Goal: Information Seeking & Learning: Learn about a topic

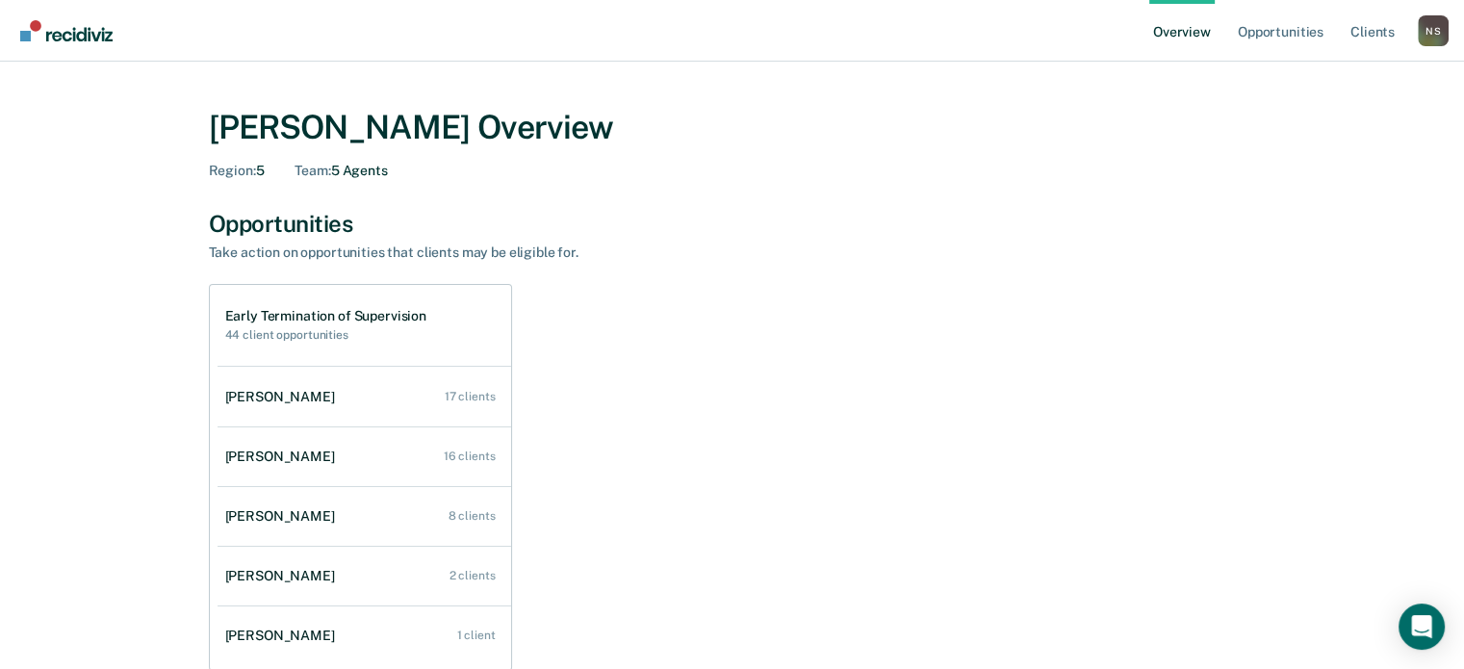
scroll to position [96, 0]
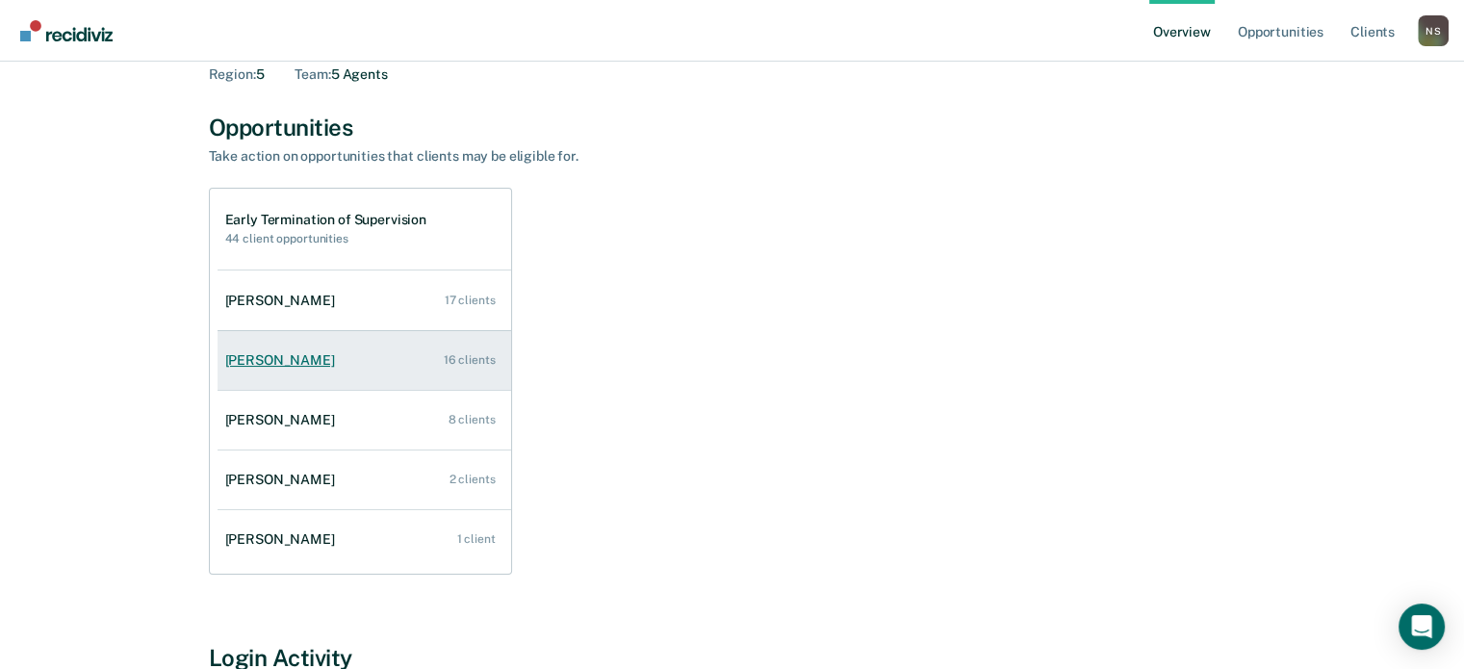
click at [312, 357] on div "[PERSON_NAME]" at bounding box center [283, 360] width 117 height 16
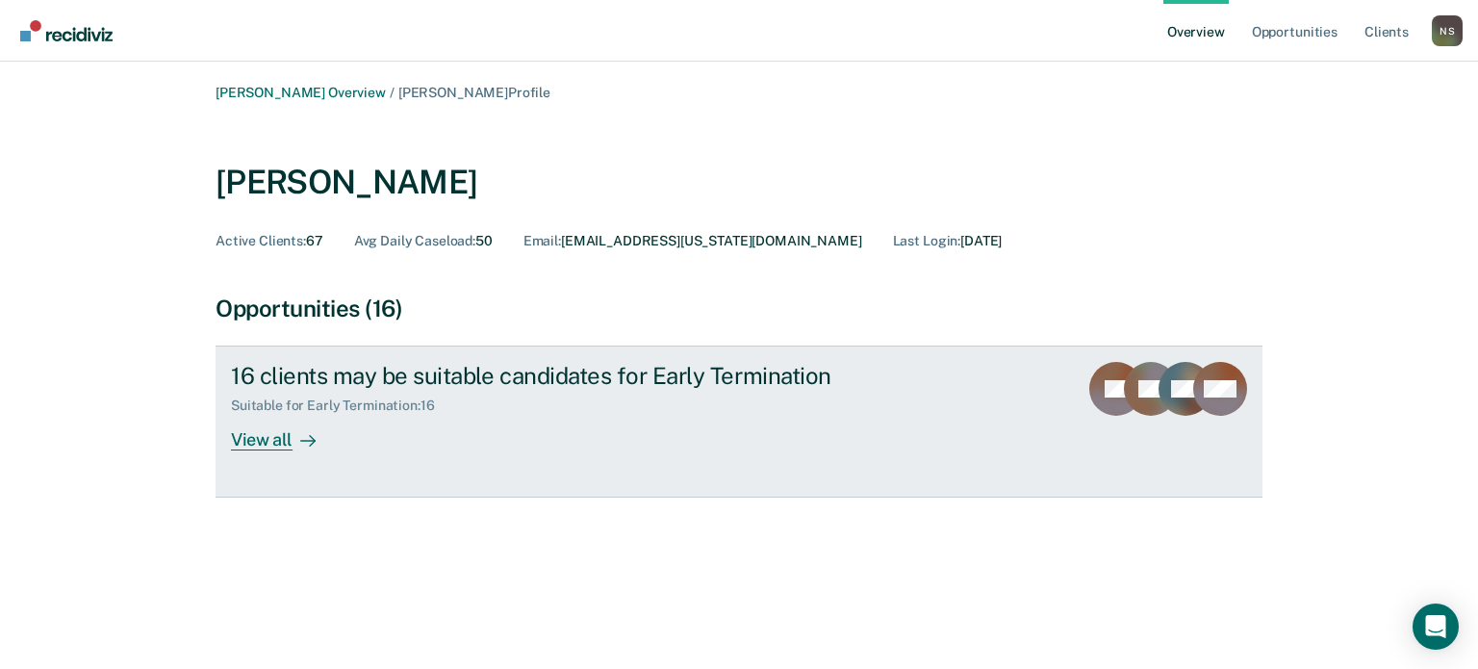
click at [273, 439] on div "View all" at bounding box center [285, 433] width 108 height 38
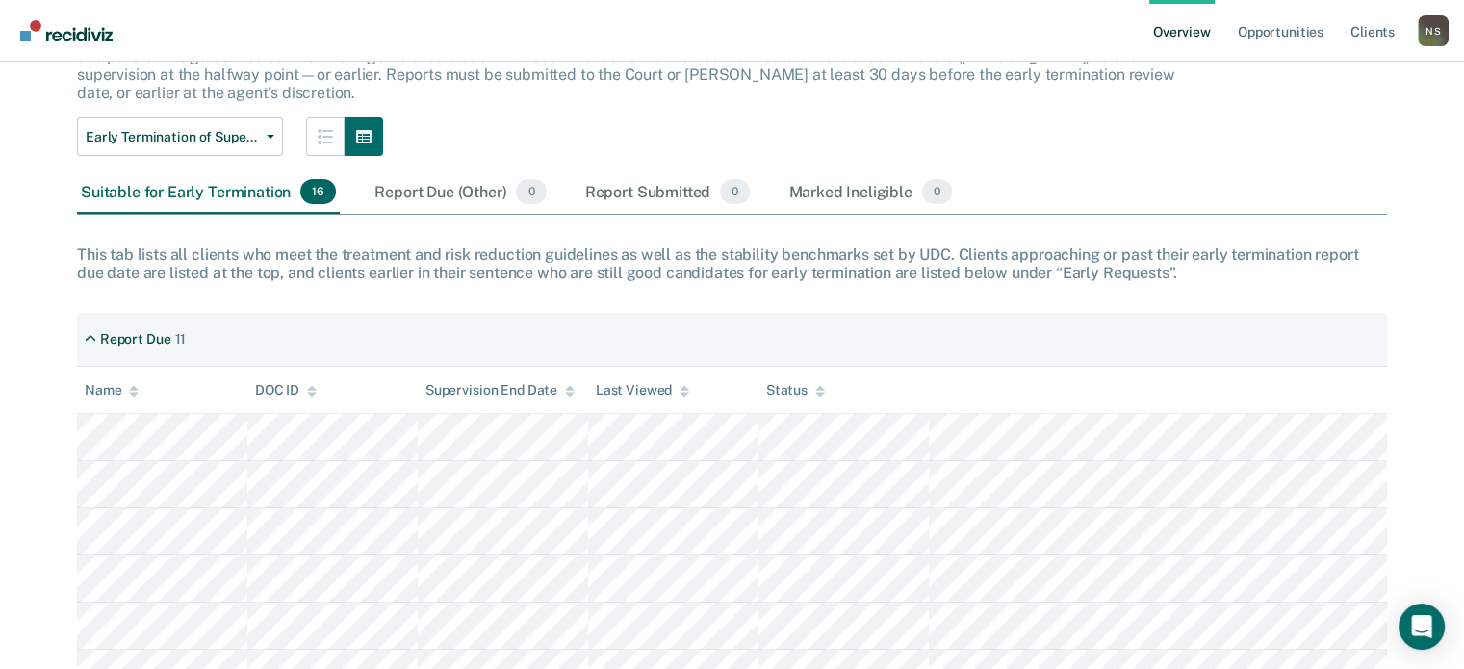
scroll to position [127, 0]
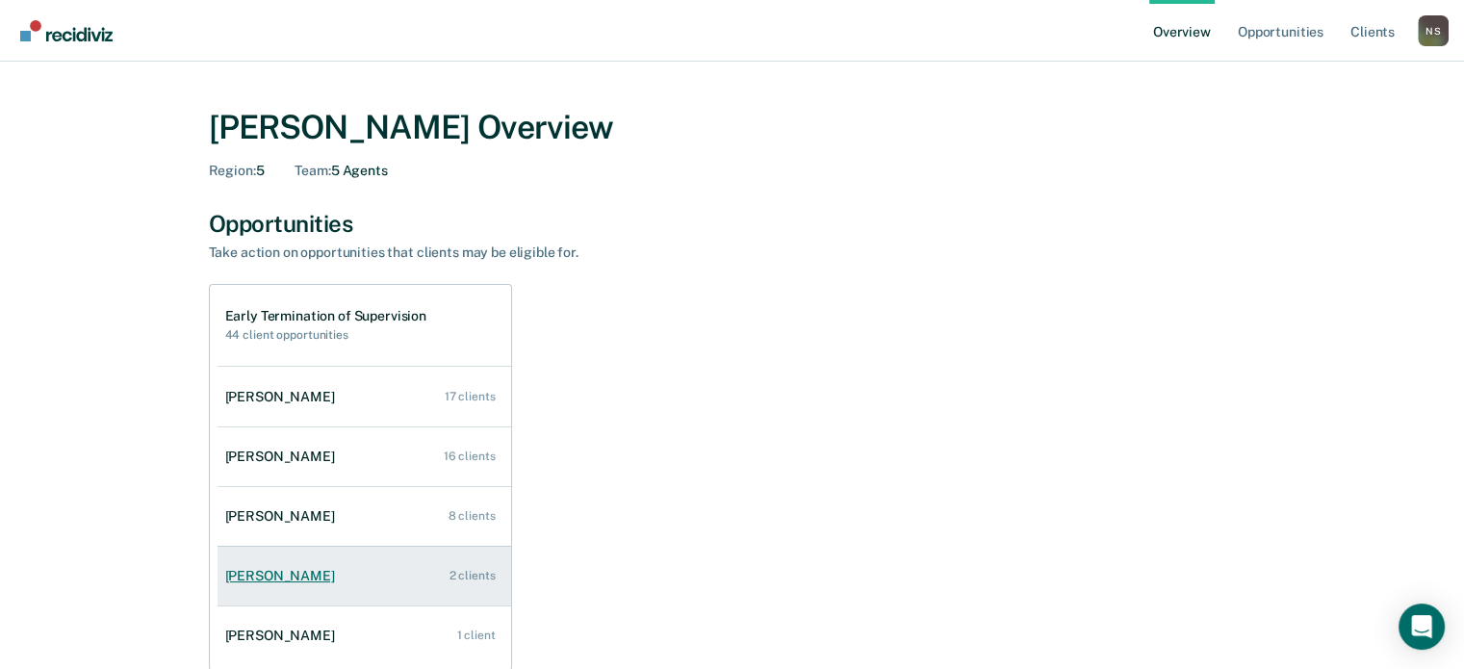
click at [255, 575] on div "[PERSON_NAME]" at bounding box center [283, 576] width 117 height 16
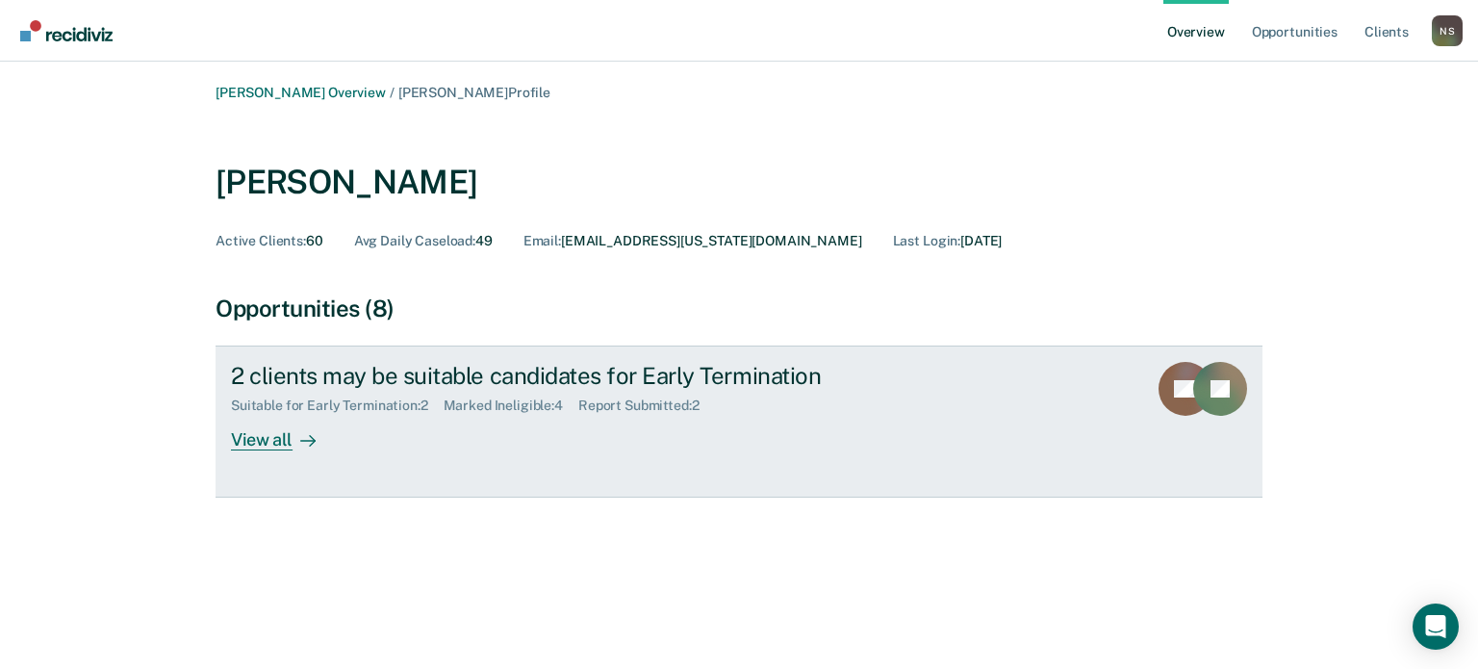
click at [272, 443] on div "View all" at bounding box center [285, 433] width 108 height 38
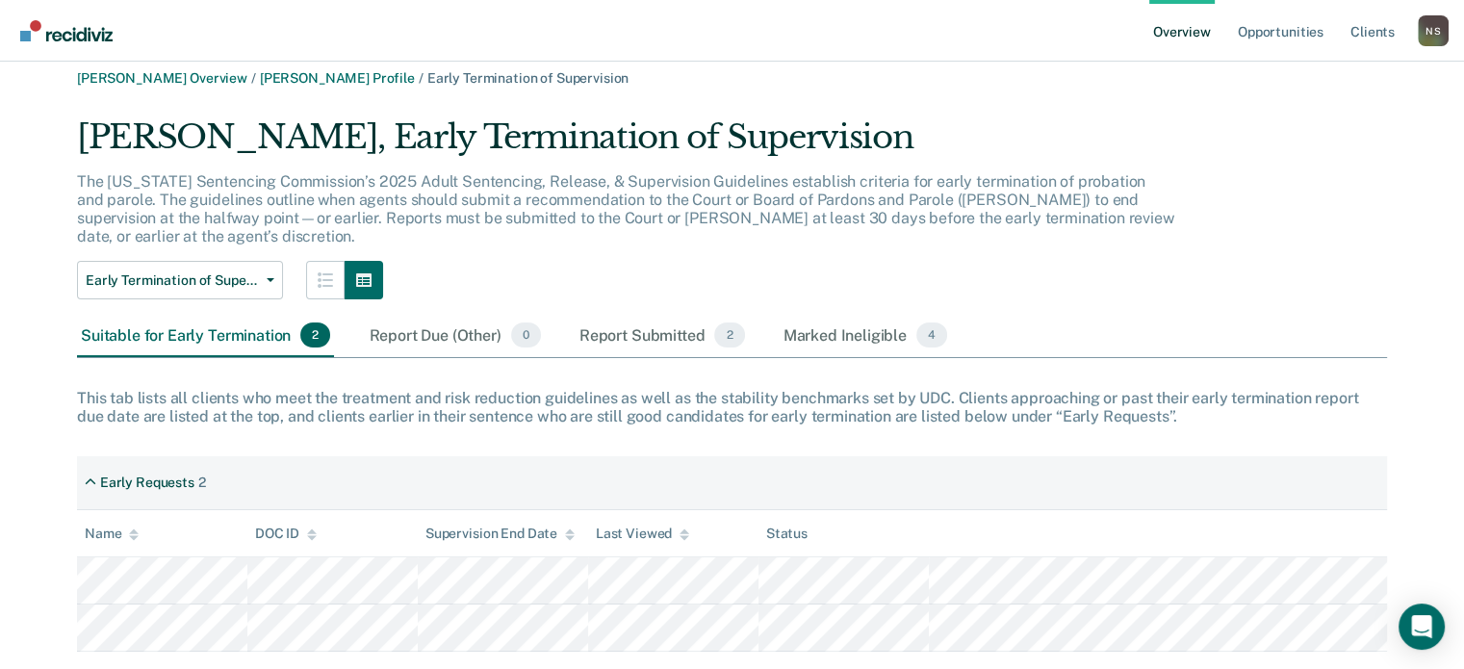
scroll to position [39, 0]
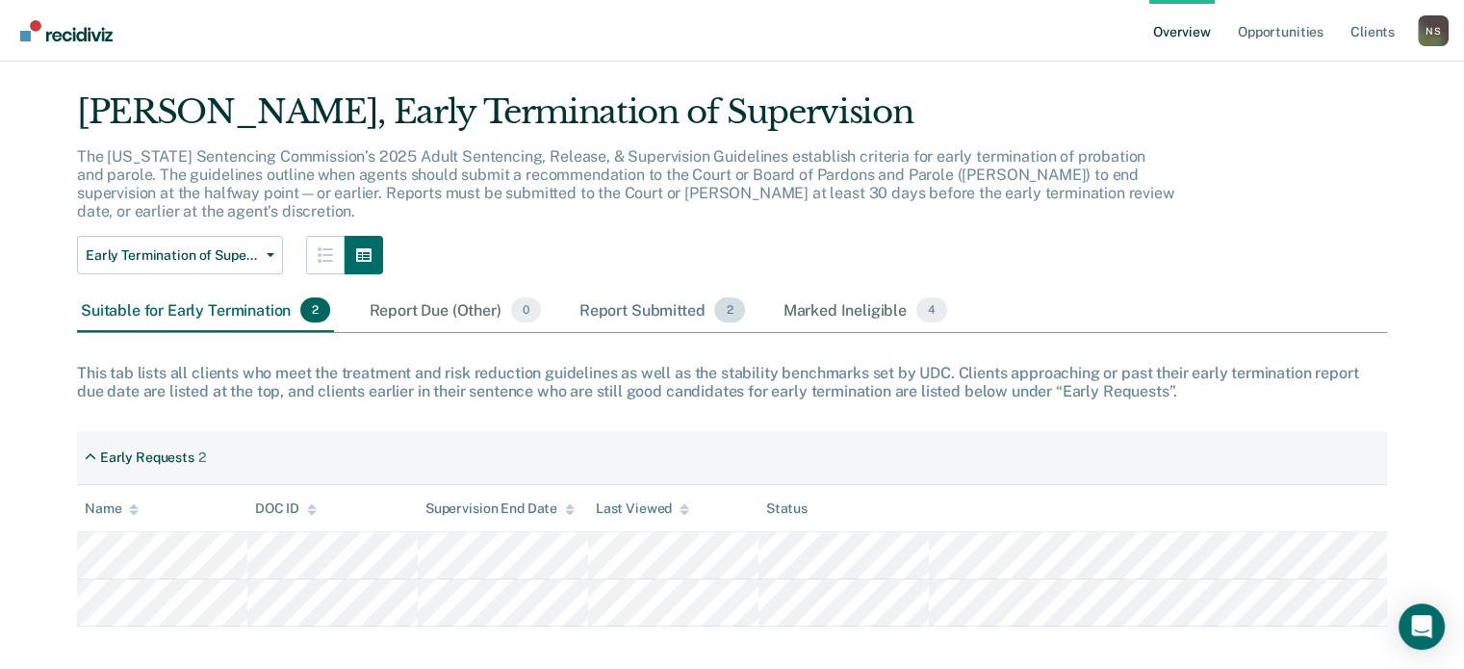
click at [665, 296] on div "Report Submitted 2" at bounding box center [661, 311] width 173 height 42
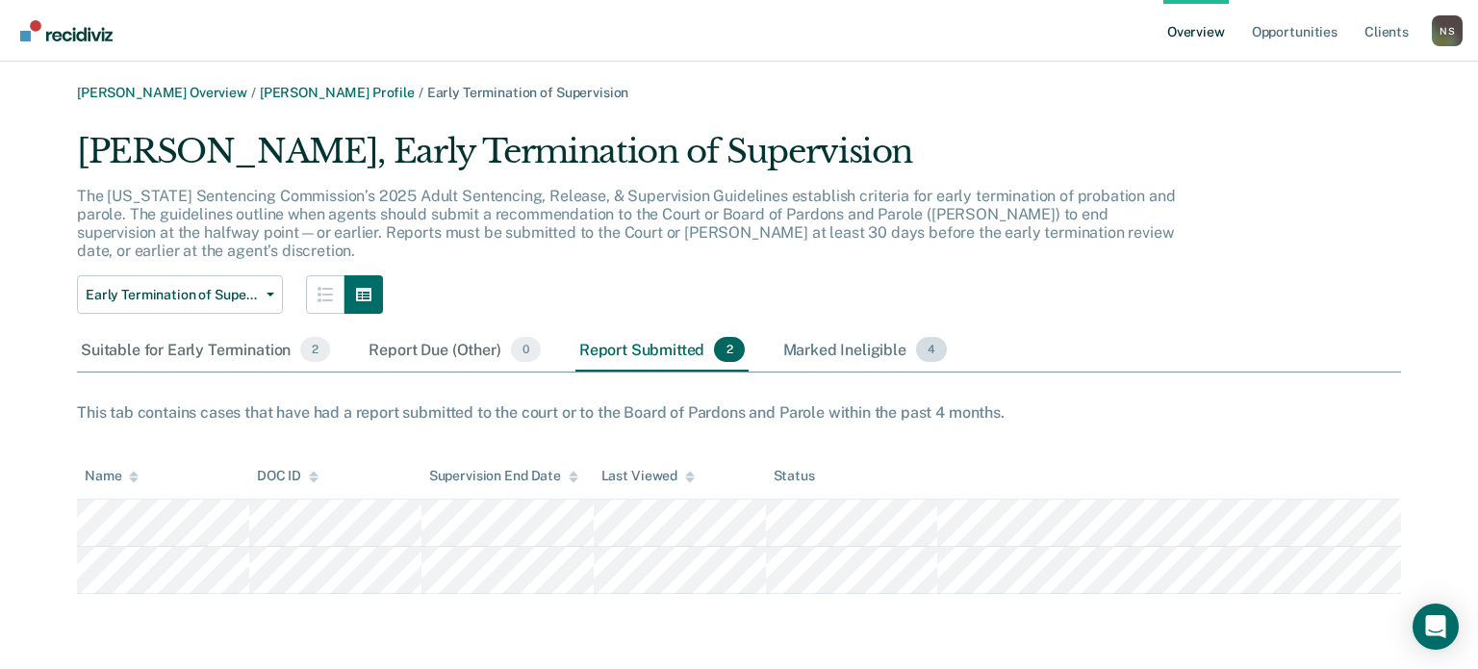
click at [803, 333] on div "Marked Ineligible 4" at bounding box center [866, 350] width 172 height 42
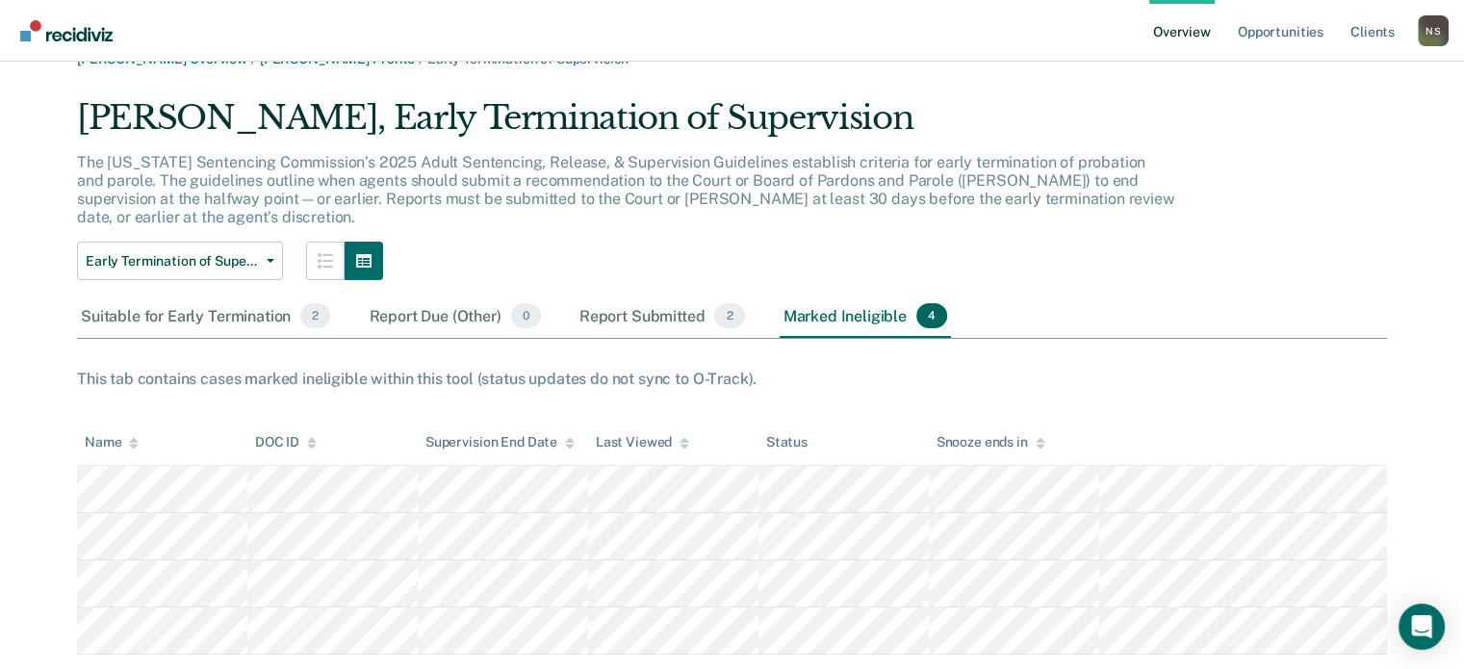
scroll to position [62, 0]
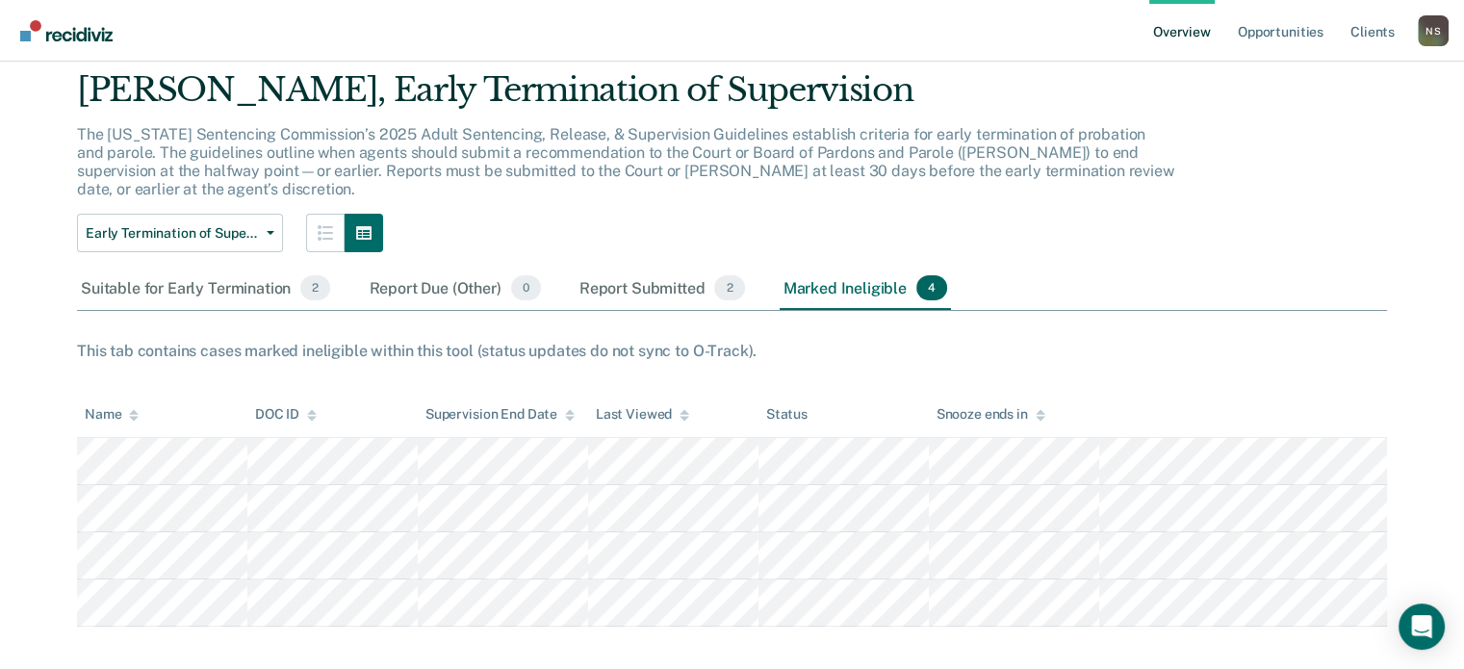
click at [881, 91] on div "[PERSON_NAME], Early Termination of Supervision" at bounding box center [626, 97] width 1098 height 55
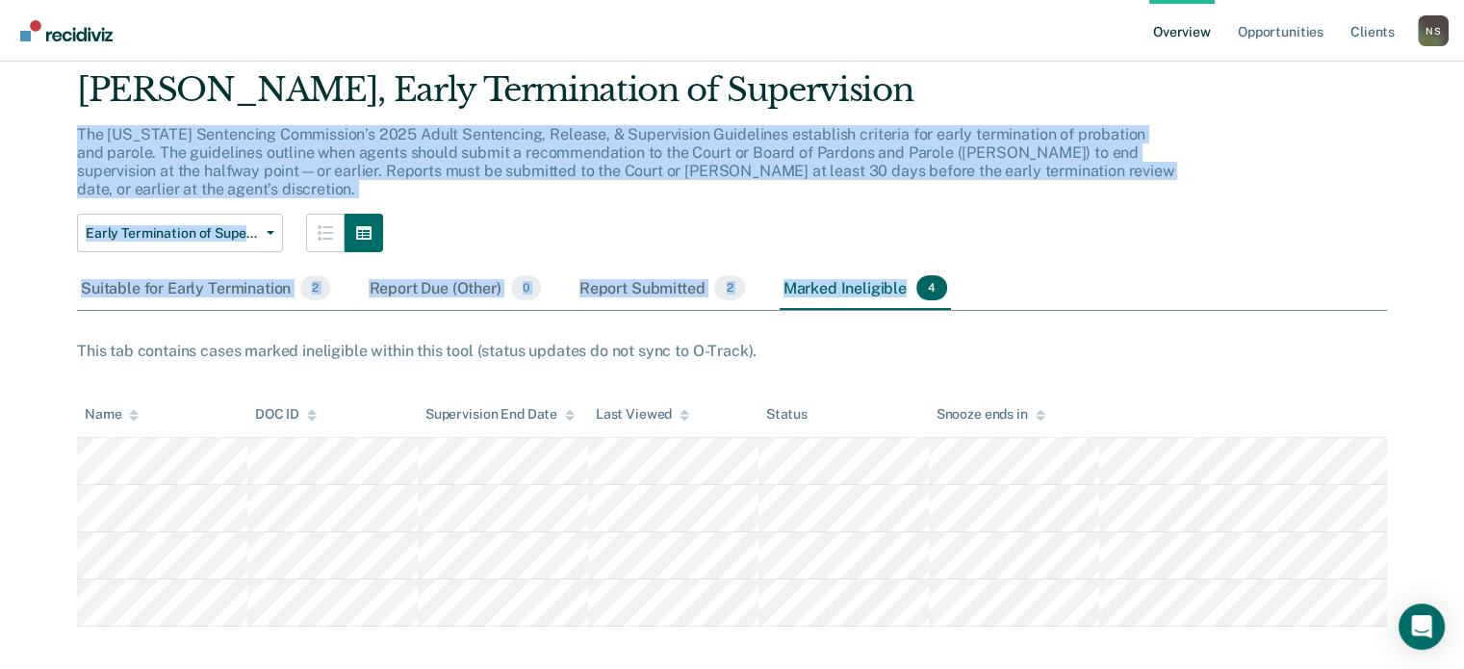
drag, startPoint x: 893, startPoint y: 91, endPoint x: 1352, endPoint y: 97, distance: 459.1
click at [1345, 99] on div "[PERSON_NAME], Early Termination of Supervision The [US_STATE] Sentencing Commi…" at bounding box center [732, 348] width 1310 height 556
click at [1066, 100] on div "[PERSON_NAME], Early Termination of Supervision" at bounding box center [626, 97] width 1098 height 55
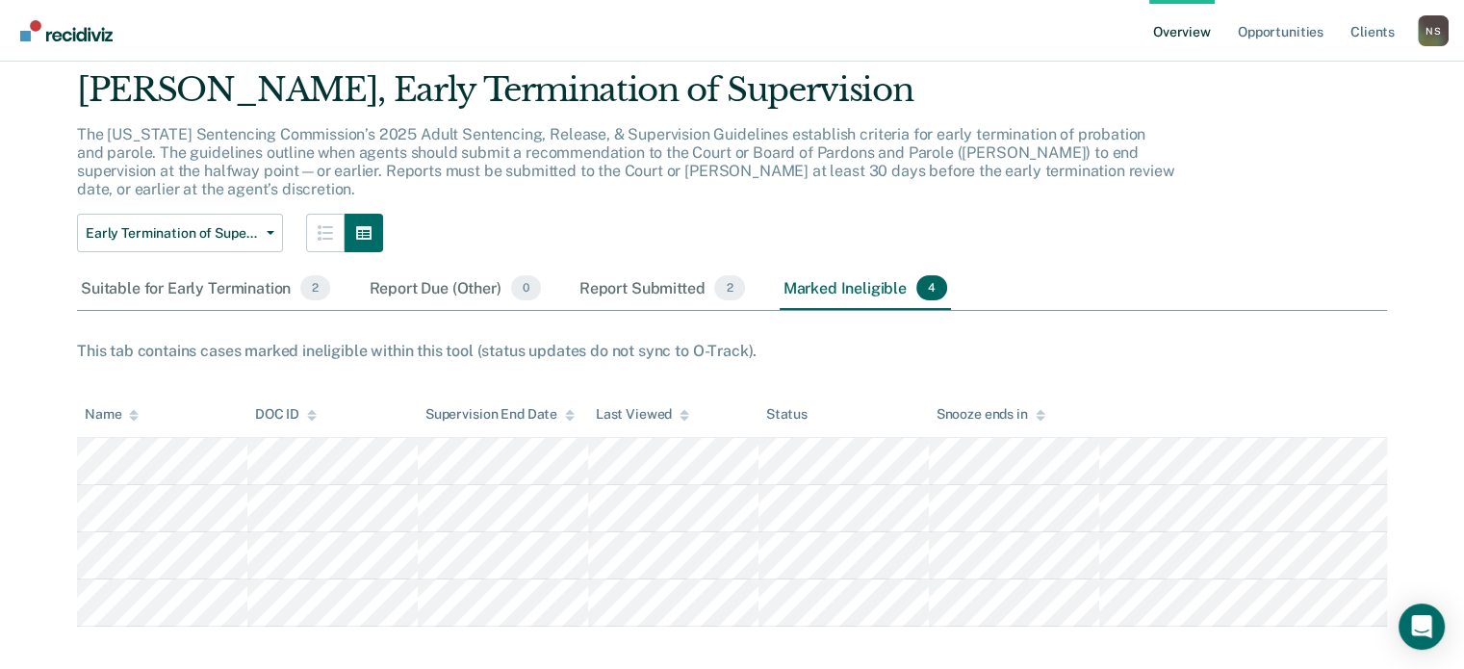
click at [897, 95] on div "[PERSON_NAME], Early Termination of Supervision" at bounding box center [626, 97] width 1098 height 55
drag, startPoint x: 896, startPoint y: 91, endPoint x: 1317, endPoint y: 83, distance: 420.6
click at [1317, 83] on div "[PERSON_NAME], Early Termination of Supervision The [US_STATE] Sentencing Commi…" at bounding box center [732, 348] width 1310 height 556
click at [1322, 88] on div "[PERSON_NAME], Early Termination of Supervision The [US_STATE] Sentencing Commi…" at bounding box center [732, 348] width 1310 height 556
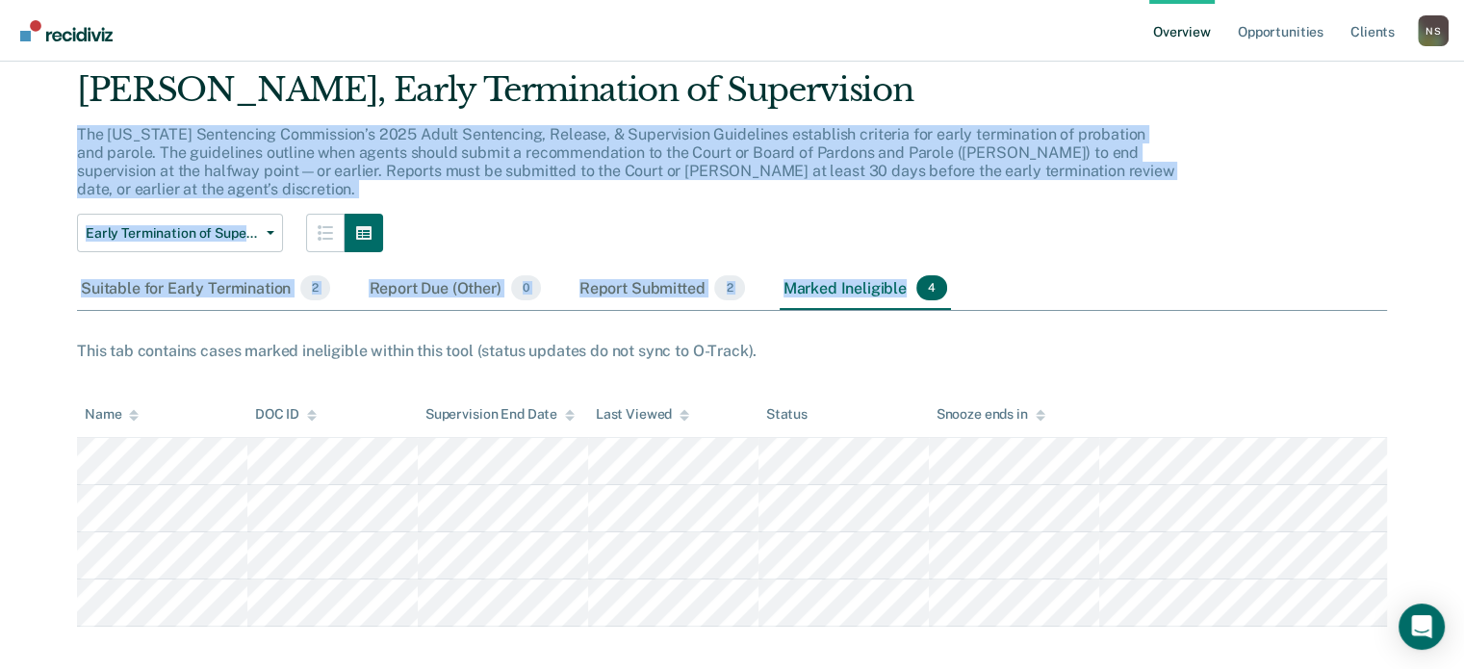
drag, startPoint x: 883, startPoint y: 91, endPoint x: 1364, endPoint y: 106, distance: 480.4
click at [1362, 106] on div "[PERSON_NAME], Early Termination of Supervision The [US_STATE] Sentencing Commi…" at bounding box center [732, 348] width 1310 height 556
click at [1364, 103] on div "[PERSON_NAME], Early Termination of Supervision The [US_STATE] Sentencing Commi…" at bounding box center [732, 348] width 1310 height 556
click at [982, 99] on div "[PERSON_NAME], Early Termination of Supervision" at bounding box center [626, 97] width 1098 height 55
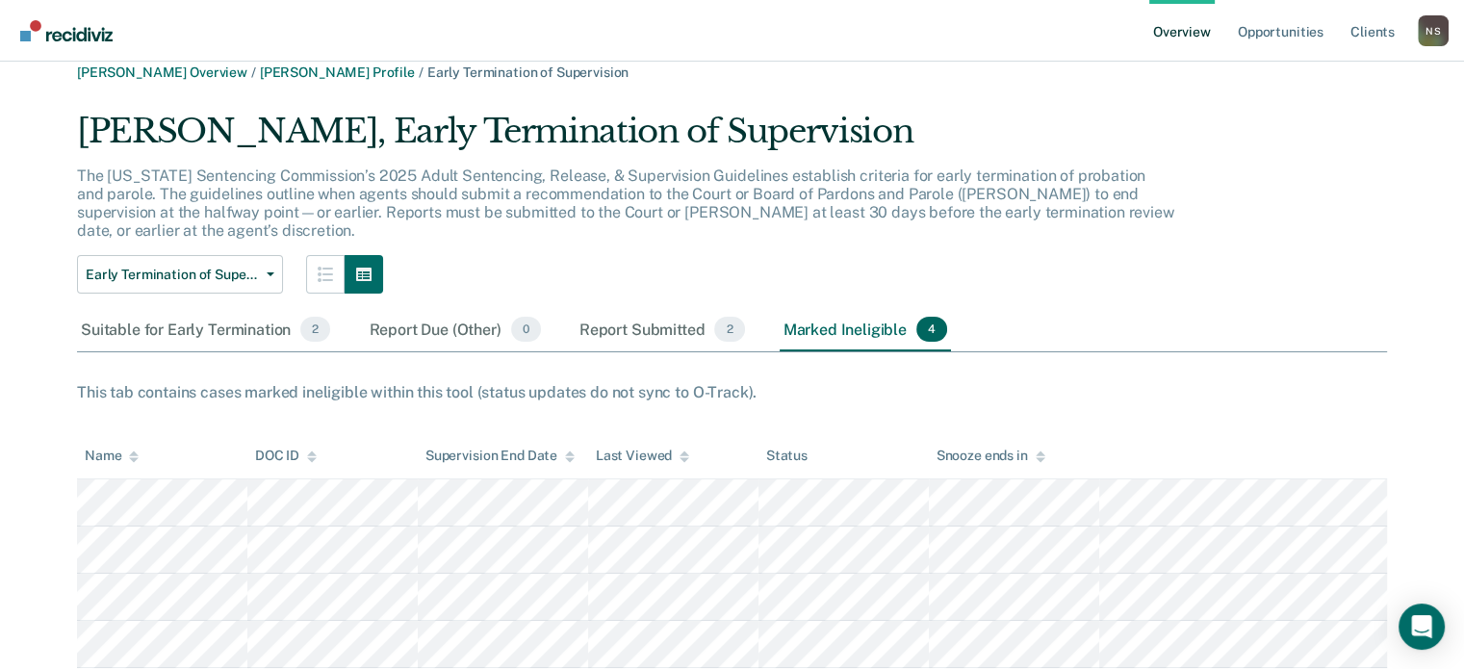
scroll to position [0, 0]
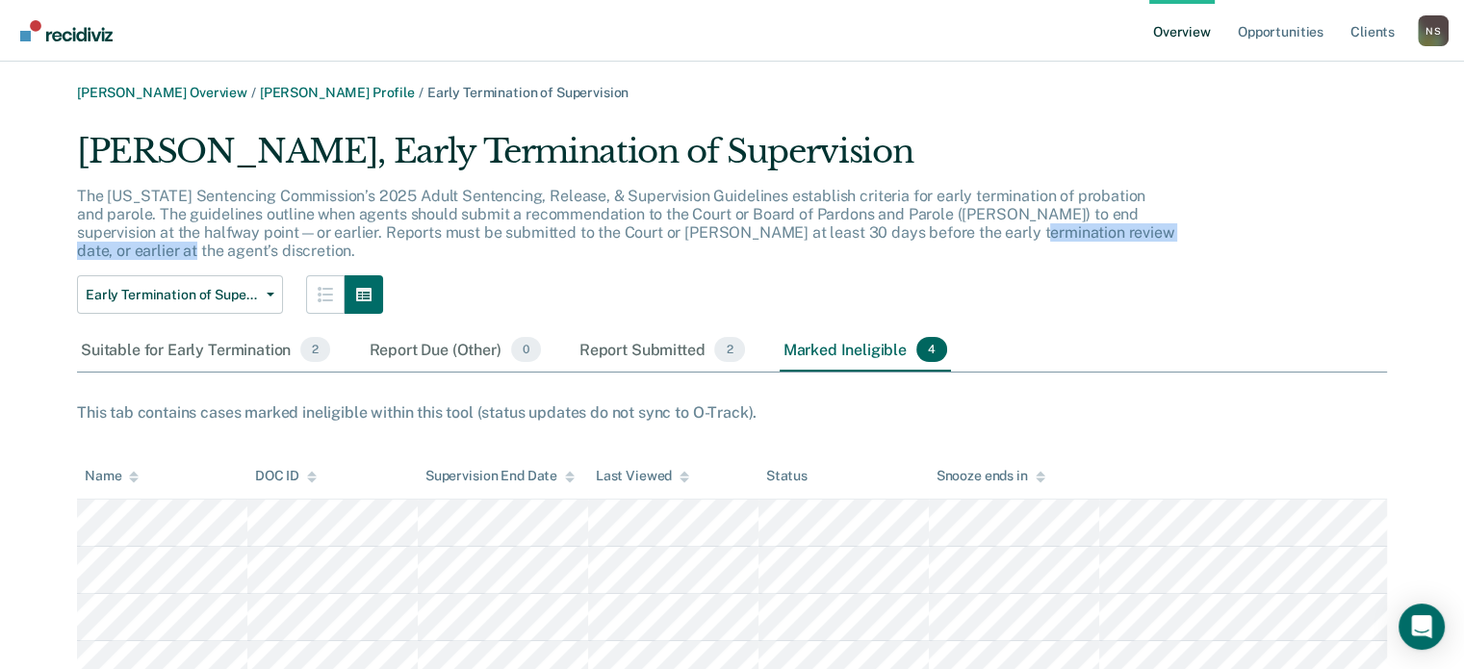
drag, startPoint x: 939, startPoint y: 233, endPoint x: 1183, endPoint y: 244, distance: 243.8
click at [1175, 245] on div "The [US_STATE] Sentencing Commission’s 2025 Adult Sentencing, Release, & Superv…" at bounding box center [626, 232] width 1098 height 90
click at [1189, 238] on div "[PERSON_NAME], Early Termination of Supervision The [US_STATE] Sentencing Commi…" at bounding box center [732, 410] width 1310 height 556
click at [1171, 162] on div "[PERSON_NAME], Early Termination of Supervision" at bounding box center [626, 159] width 1098 height 55
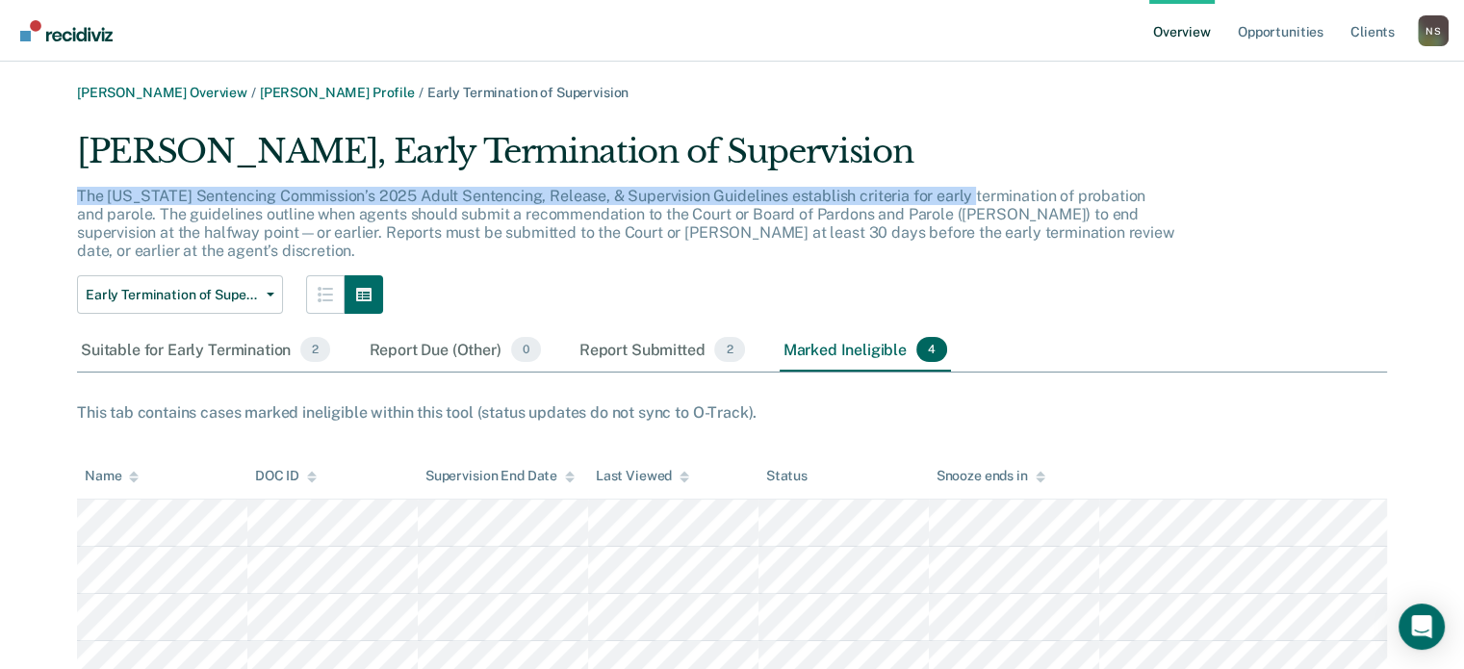
drag, startPoint x: 965, startPoint y: 192, endPoint x: 973, endPoint y: 167, distance: 25.3
click at [973, 167] on div "[PERSON_NAME], Early Termination of Supervision The [US_STATE] Sentencing Commi…" at bounding box center [626, 223] width 1098 height 183
click at [988, 161] on div "[PERSON_NAME], Early Termination of Supervision" at bounding box center [626, 159] width 1098 height 55
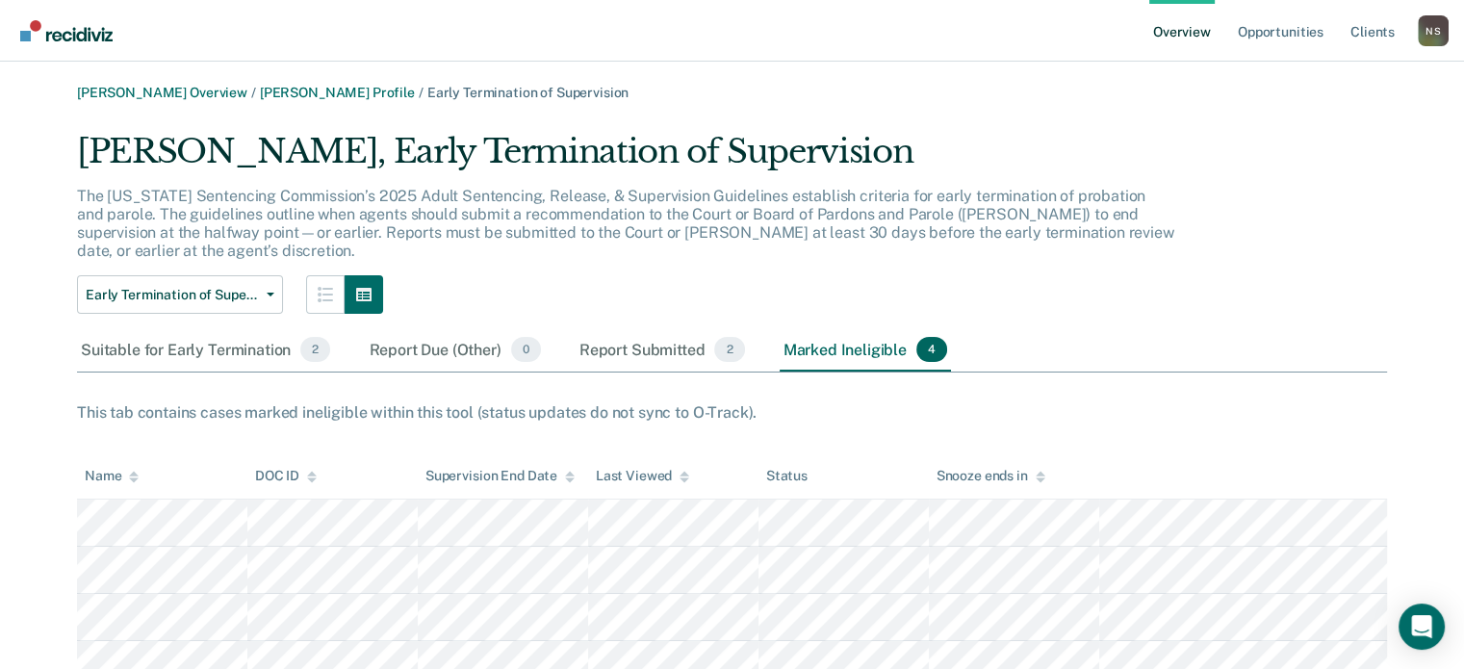
click at [970, 212] on p "The [US_STATE] Sentencing Commission’s 2025 Adult Sentencing, Release, & Superv…" at bounding box center [625, 224] width 1097 height 74
click at [967, 212] on p "The [US_STATE] Sentencing Commission’s 2025 Adult Sentencing, Release, & Superv…" at bounding box center [625, 224] width 1097 height 74
drag, startPoint x: 966, startPoint y: 214, endPoint x: 980, endPoint y: 214, distance: 13.5
click at [980, 214] on p "The [US_STATE] Sentencing Commission’s 2025 Adult Sentencing, Release, & Superv…" at bounding box center [625, 224] width 1097 height 74
click at [970, 215] on p "The [US_STATE] Sentencing Commission’s 2025 Adult Sentencing, Release, & Superv…" at bounding box center [625, 224] width 1097 height 74
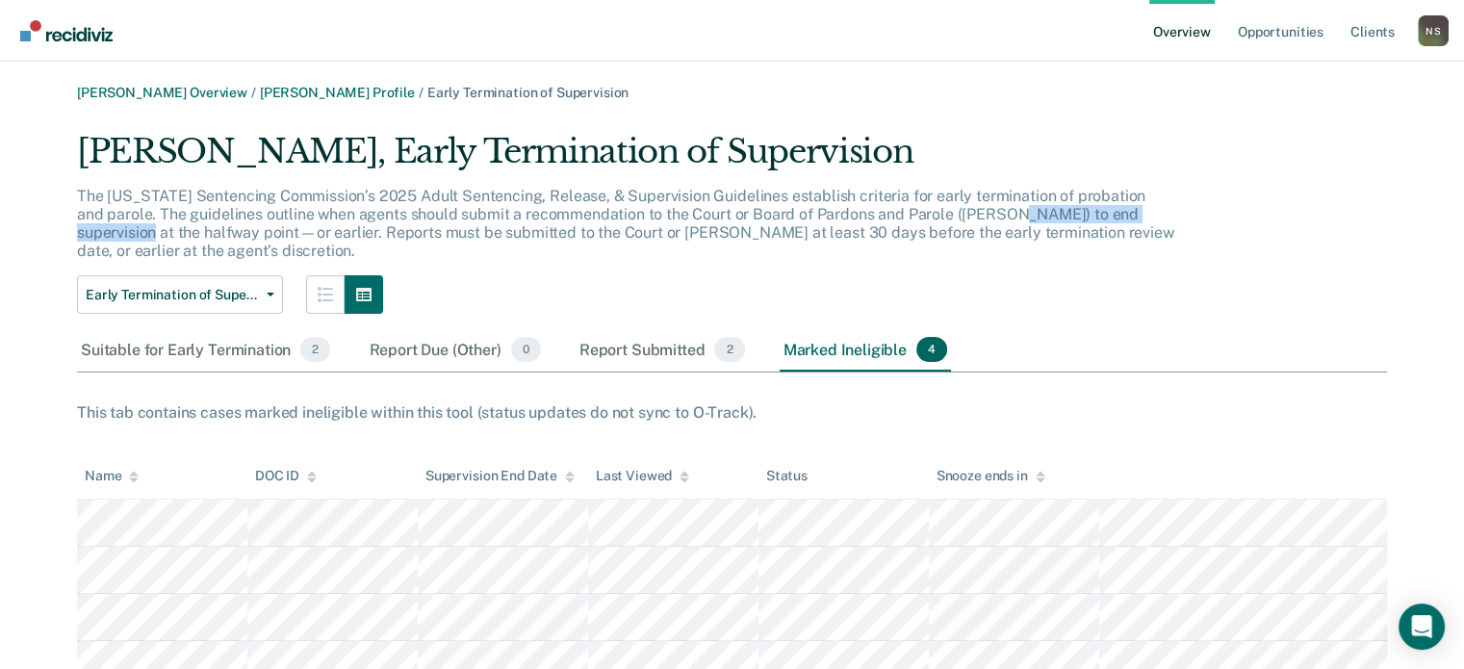
drag, startPoint x: 970, startPoint y: 215, endPoint x: 1152, endPoint y: 215, distance: 181.9
click at [1152, 215] on p "The [US_STATE] Sentencing Commission’s 2025 Adult Sentencing, Release, & Superv…" at bounding box center [625, 224] width 1097 height 74
click at [1166, 212] on div "The [US_STATE] Sentencing Commission’s 2025 Adult Sentencing, Release, & Superv…" at bounding box center [626, 232] width 1098 height 90
click at [1174, 211] on div "The [US_STATE] Sentencing Commission’s 2025 Adult Sentencing, Release, & Superv…" at bounding box center [626, 232] width 1098 height 90
drag, startPoint x: 973, startPoint y: 211, endPoint x: 1094, endPoint y: 217, distance: 121.4
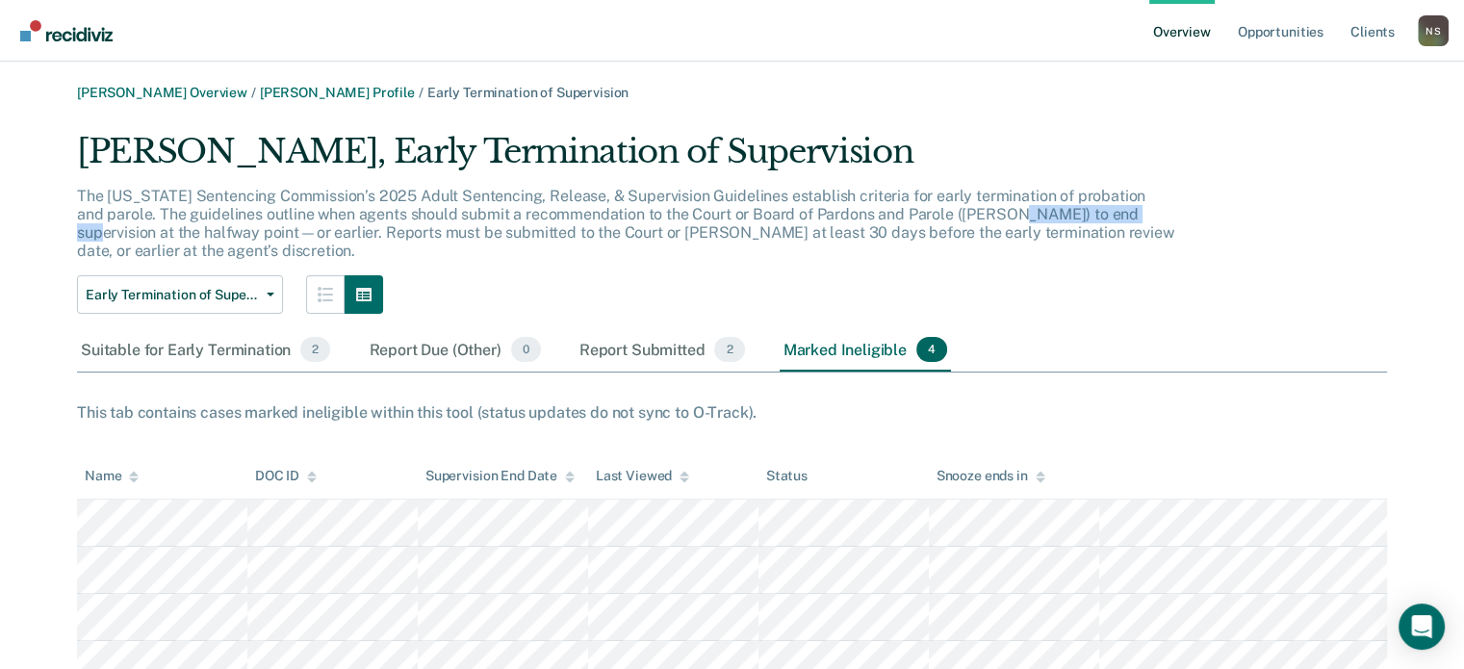
click at [1094, 217] on p "The [US_STATE] Sentencing Commission’s 2025 Adult Sentencing, Release, & Superv…" at bounding box center [625, 224] width 1097 height 74
click at [1024, 290] on div "Early Termination of Supervision Early Termination of Supervision" at bounding box center [626, 294] width 1098 height 38
click at [1211, 230] on div "[PERSON_NAME], Early Termination of Supervision The [US_STATE] Sentencing Commi…" at bounding box center [732, 410] width 1310 height 556
